Goal: Task Accomplishment & Management: Complete application form

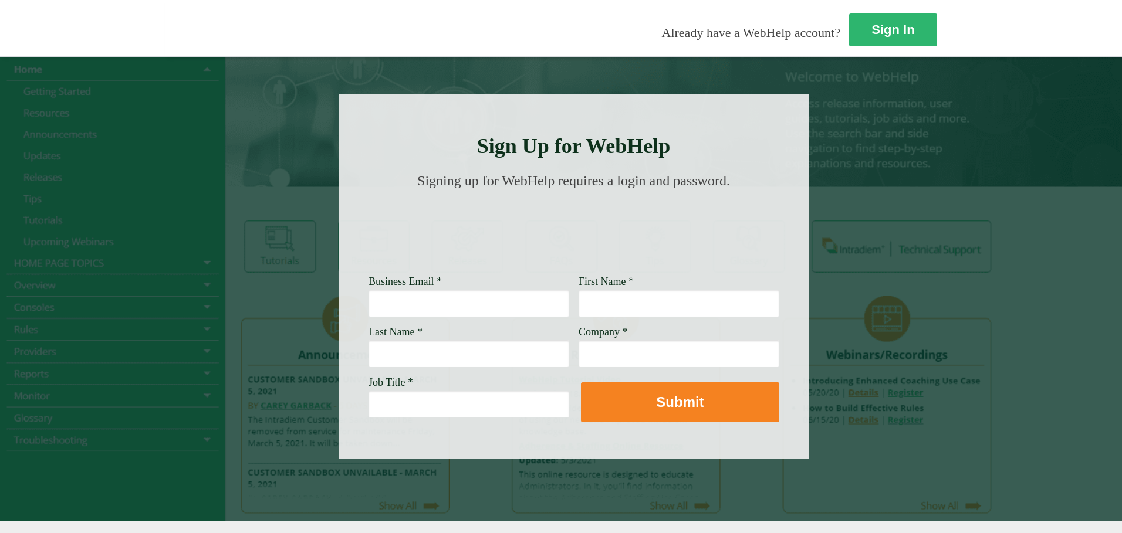
click at [368, 304] on input "Business Email *" at bounding box center [468, 303] width 201 height 27
type input "[PERSON_NAME][EMAIL_ADDRESS][DOMAIN_NAME]"
type input "[PERSON_NAME]"
type input "West"
type input "Guardian Life"
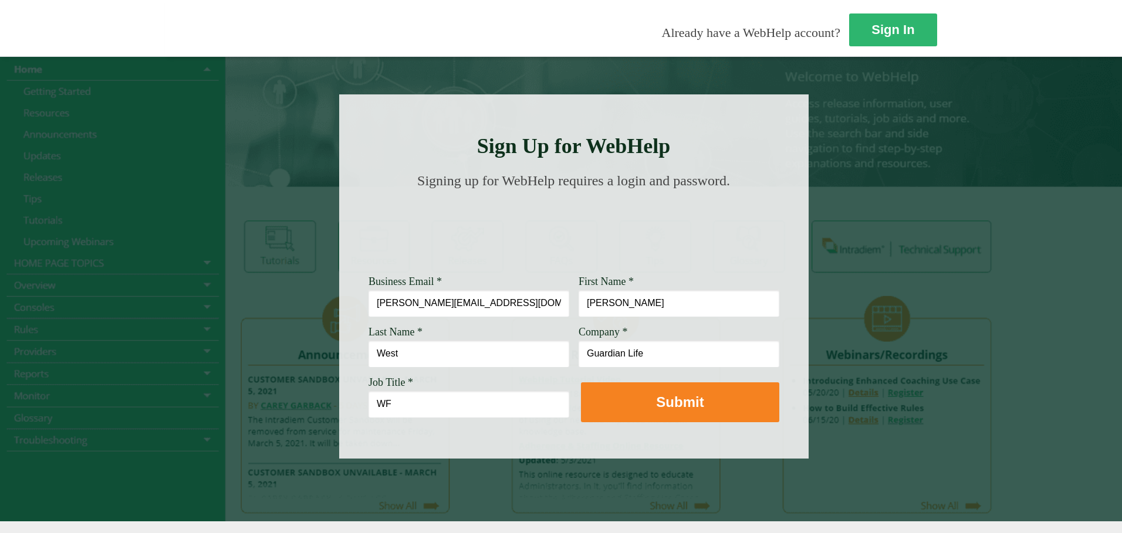
type input "W"
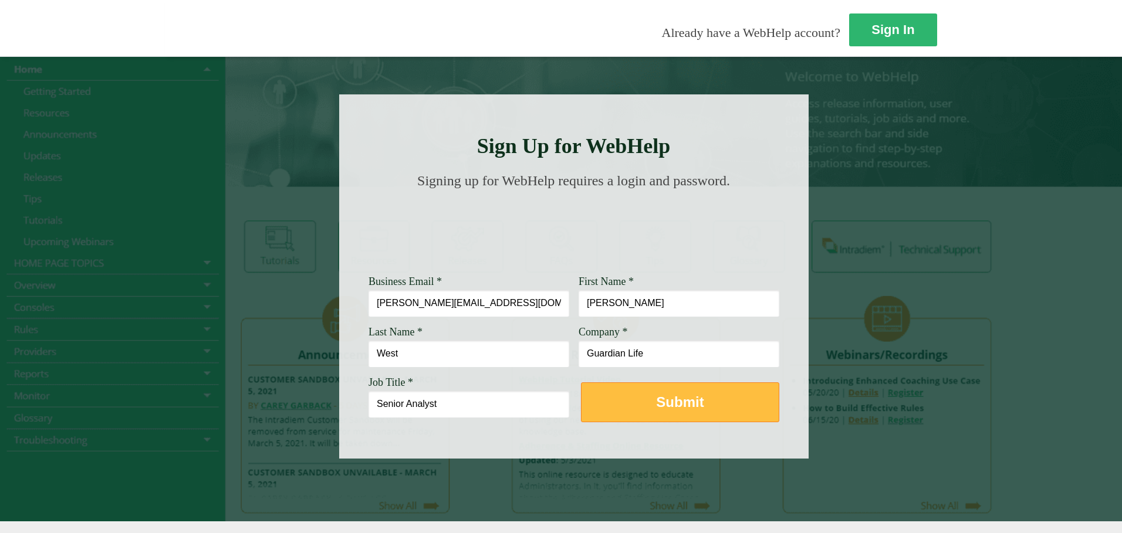
type input "Senior Analyst"
click at [594, 400] on button "Submit" at bounding box center [680, 402] width 198 height 40
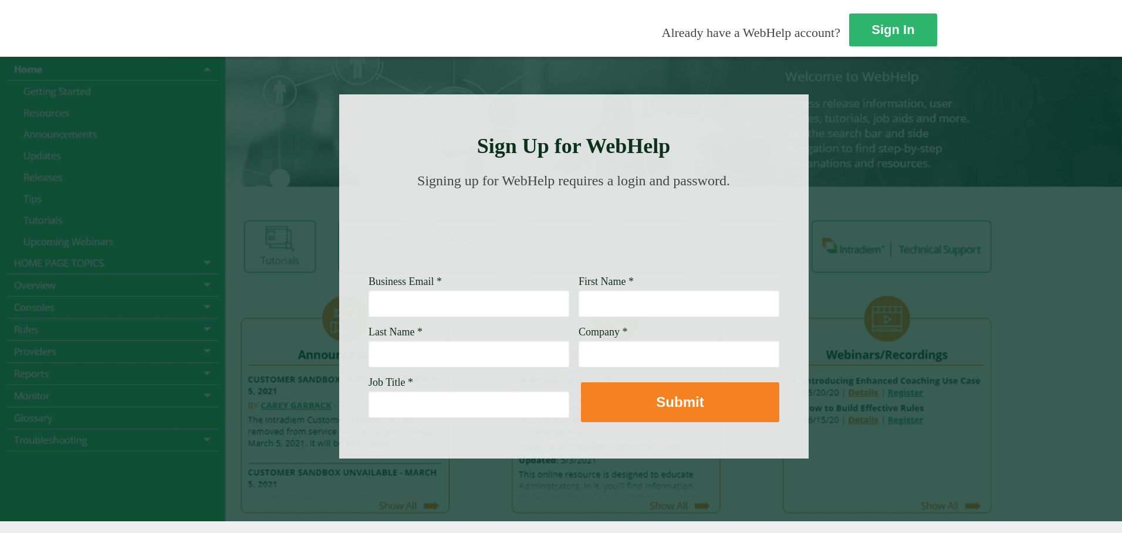
click at [368, 307] on input "Business Email *" at bounding box center [468, 303] width 201 height 27
type input "[PERSON_NAME][EMAIL_ADDRESS][DOMAIN_NAME]"
type input "[PERSON_NAME]"
type input "West"
type input "Guardian Life"
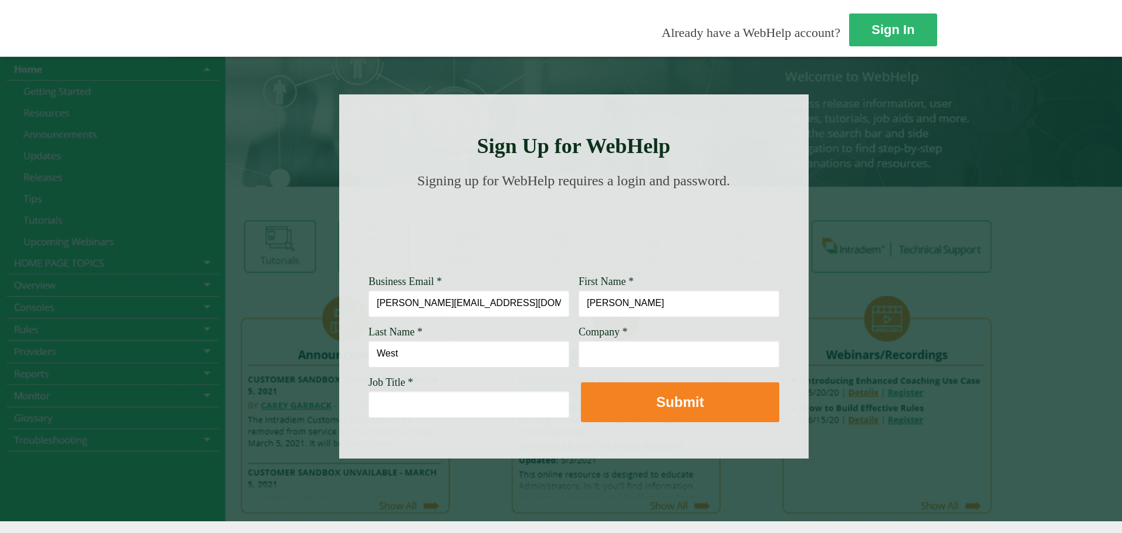
type input "Senior Analyst"
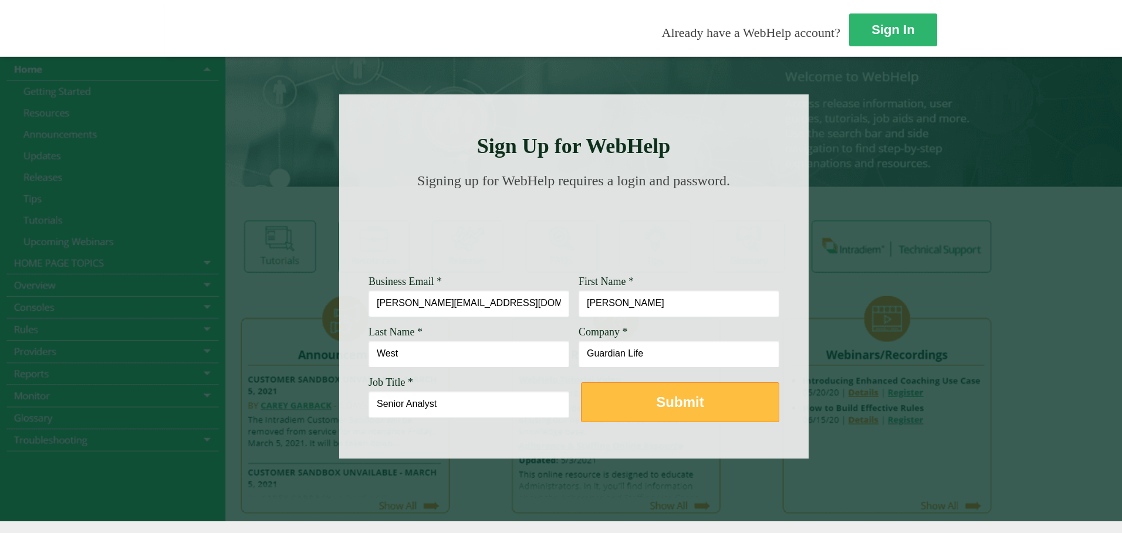
click at [656, 406] on strong "Submit" at bounding box center [680, 402] width 48 height 16
